Goal: Task Accomplishment & Management: Manage account settings

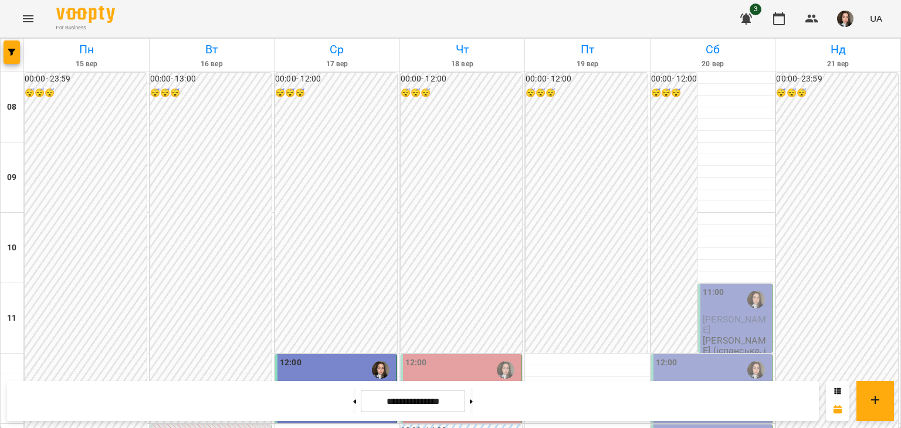
scroll to position [477, 0]
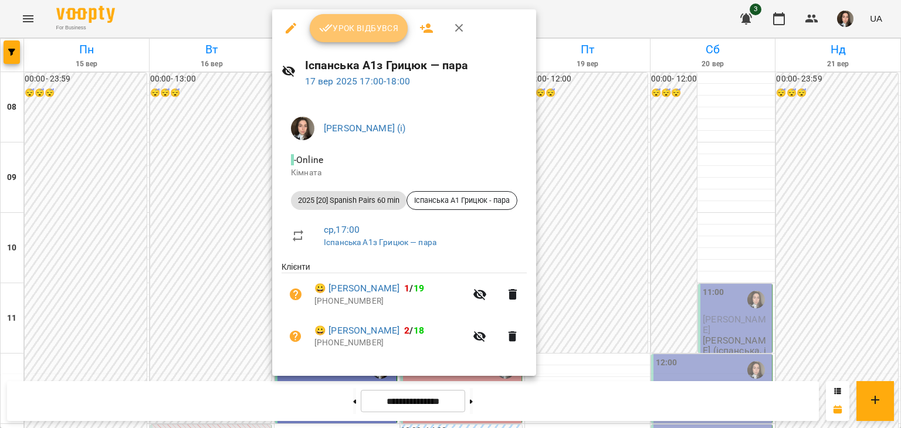
click at [349, 28] on span "Урок відбувся" at bounding box center [359, 28] width 80 height 14
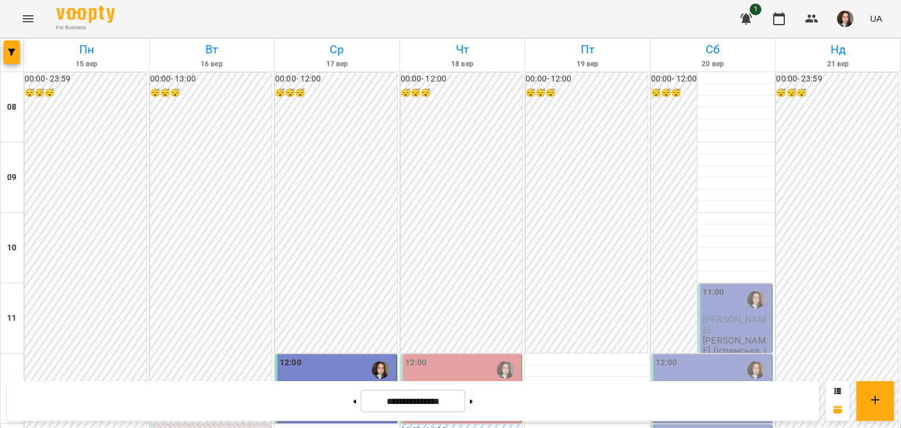
scroll to position [450, 0]
click at [473, 405] on button at bounding box center [471, 401] width 3 height 26
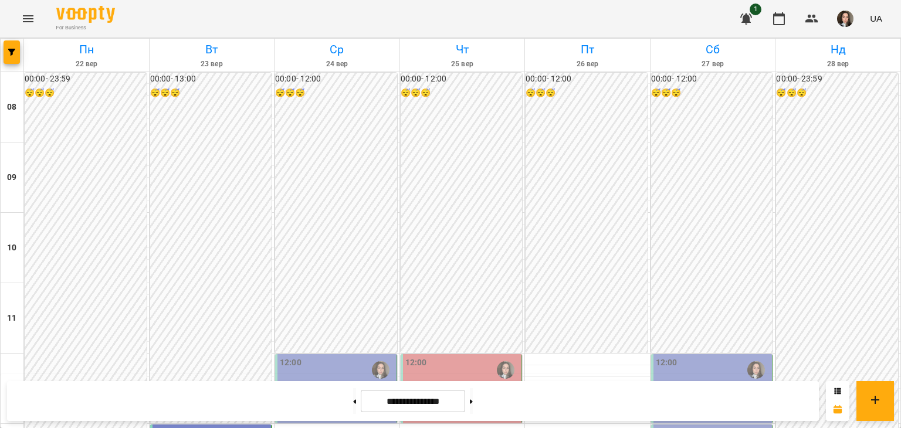
scroll to position [533, 0]
click at [353, 396] on button at bounding box center [354, 401] width 3 height 26
type input "**********"
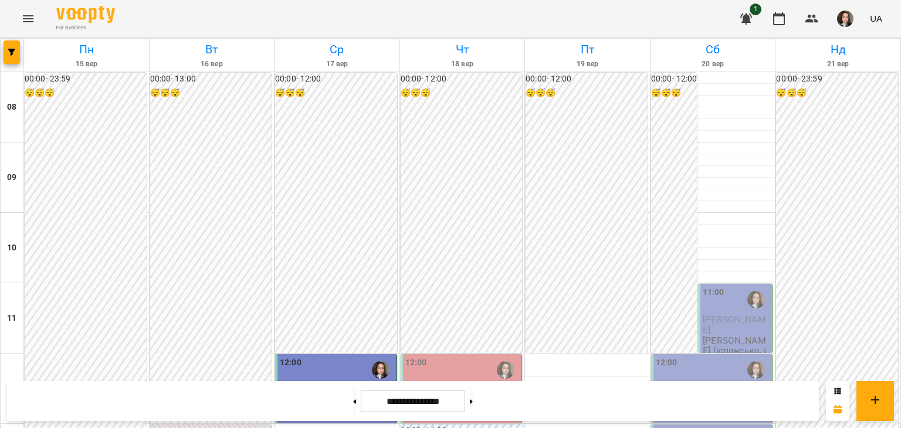
scroll to position [439, 0]
click at [850, 17] on img "button" at bounding box center [845, 19] width 16 height 16
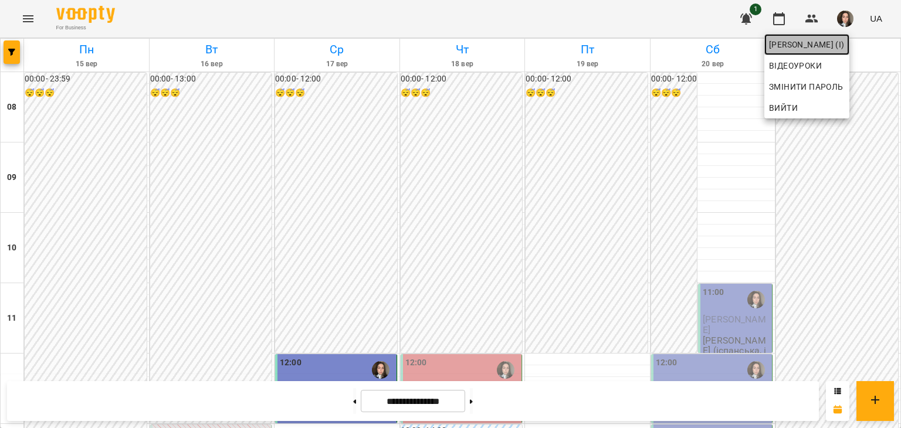
click at [801, 48] on span "[PERSON_NAME] (і)" at bounding box center [807, 45] width 76 height 14
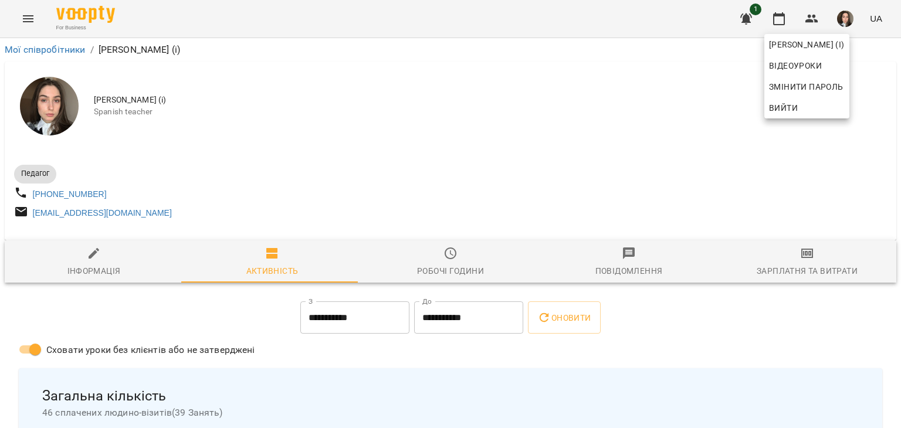
click at [521, 101] on div at bounding box center [450, 214] width 901 height 428
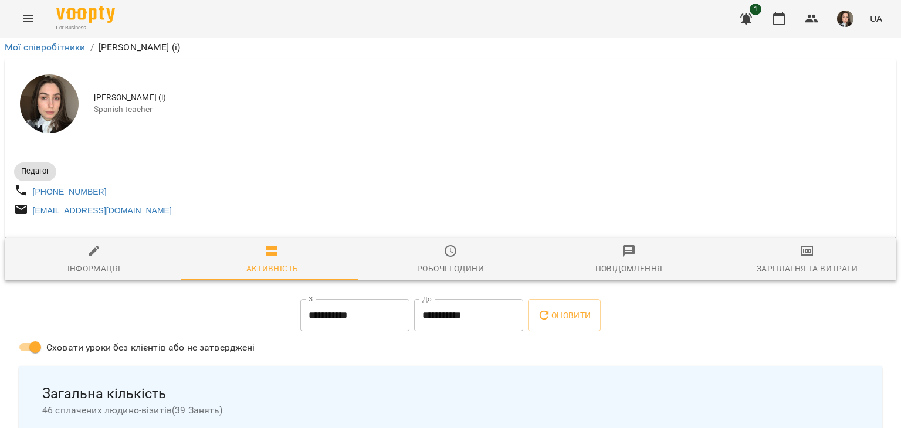
scroll to position [164, 0]
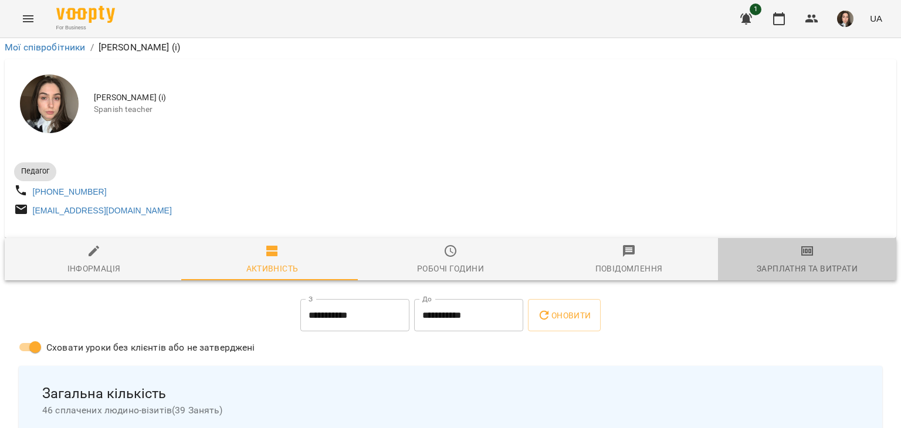
click at [808, 244] on span "Зарплатня та Витрати" at bounding box center [807, 260] width 164 height 32
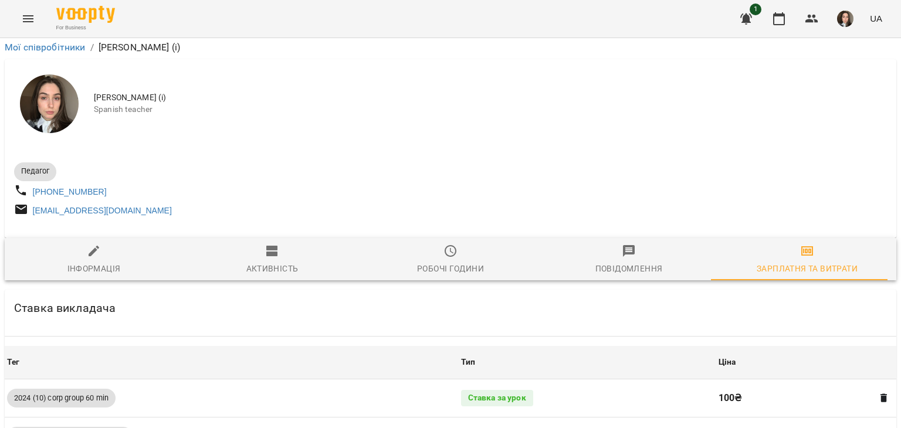
scroll to position [989, 0]
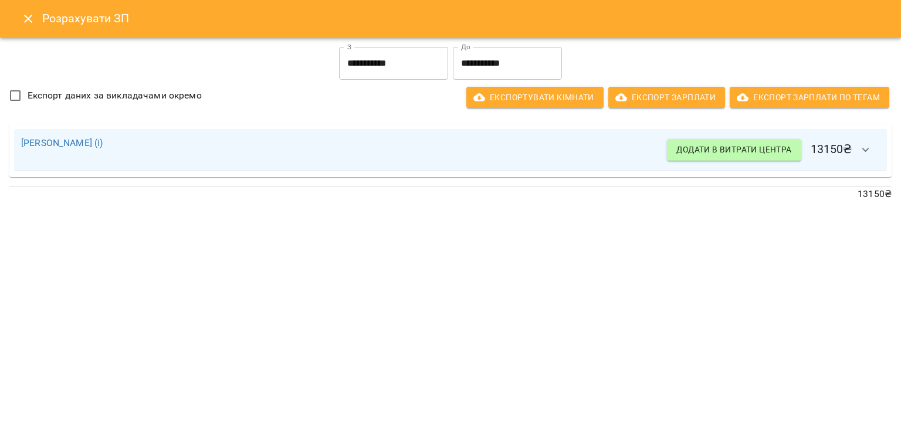
click at [25, 19] on icon "Close" at bounding box center [28, 19] width 14 height 14
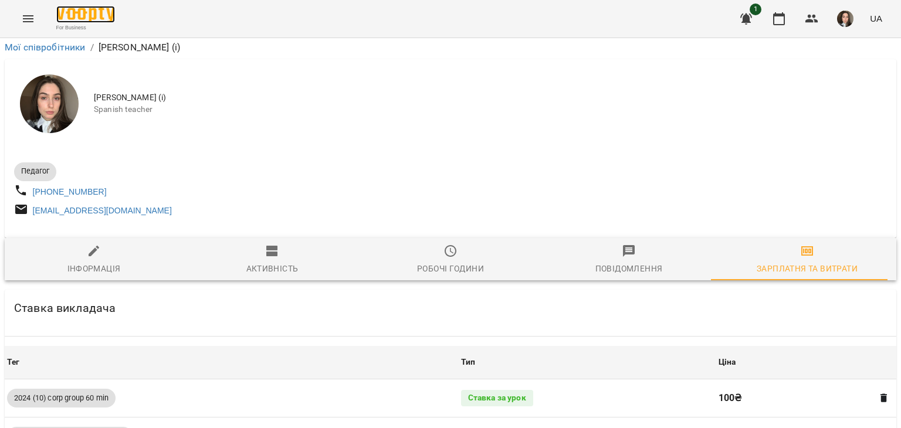
click at [80, 13] on img at bounding box center [85, 14] width 59 height 17
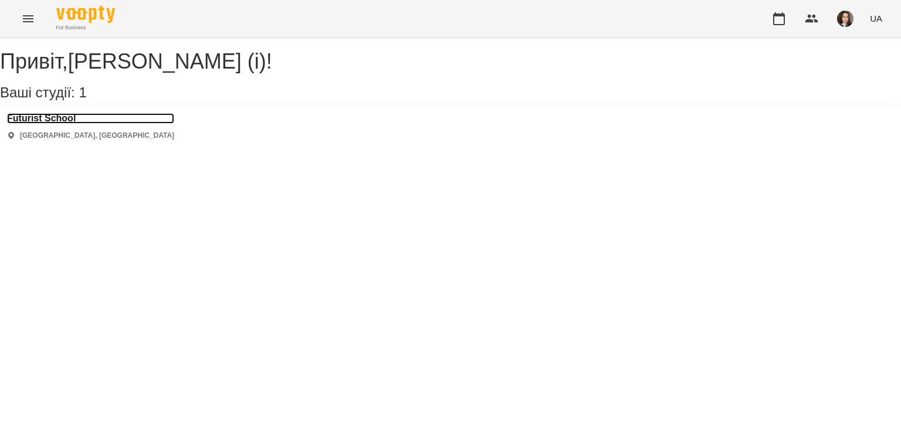
click at [48, 124] on h3 "Futurist School" at bounding box center [90, 118] width 167 height 11
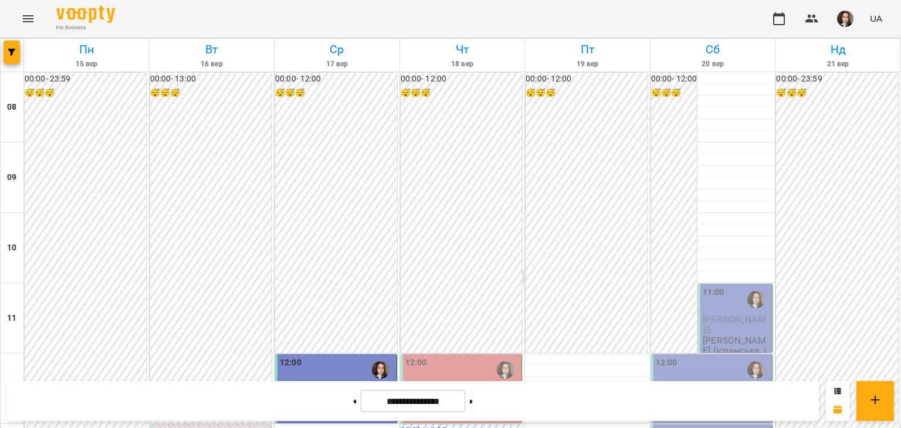
scroll to position [559, 0]
